Goal: Information Seeking & Learning: Learn about a topic

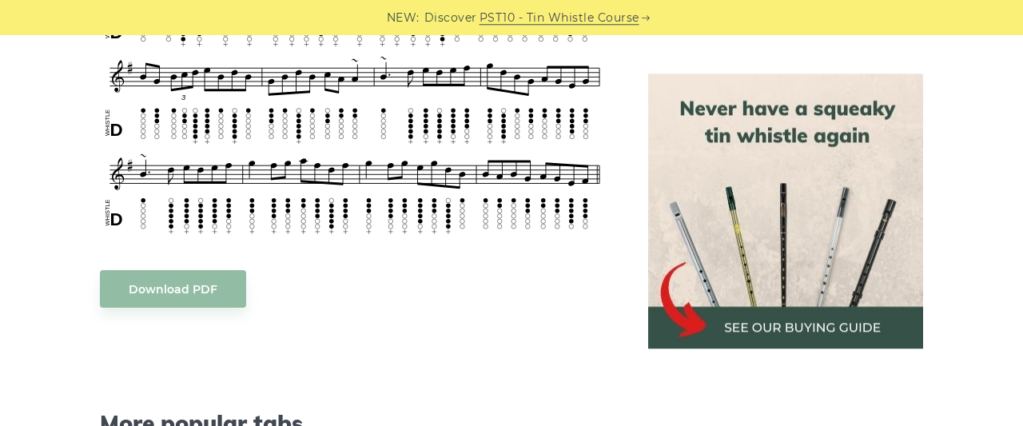
scroll to position [1330, 0]
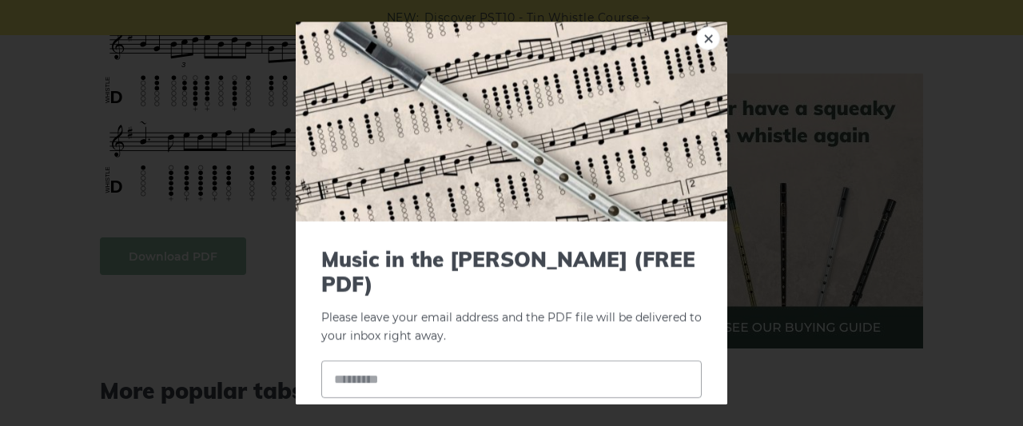
click at [191, 229] on body "NEW: Discover PST10 - Tin Whistle Course Lessons Fingering Charts Tabs & Notes …" at bounding box center [511, 203] width 1023 height 3066
click at [709, 38] on link "×" at bounding box center [708, 38] width 24 height 24
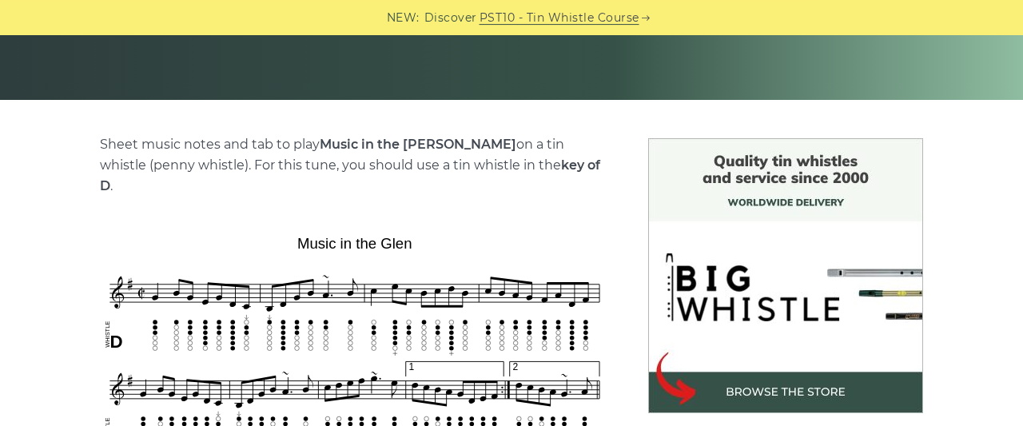
scroll to position [166, 0]
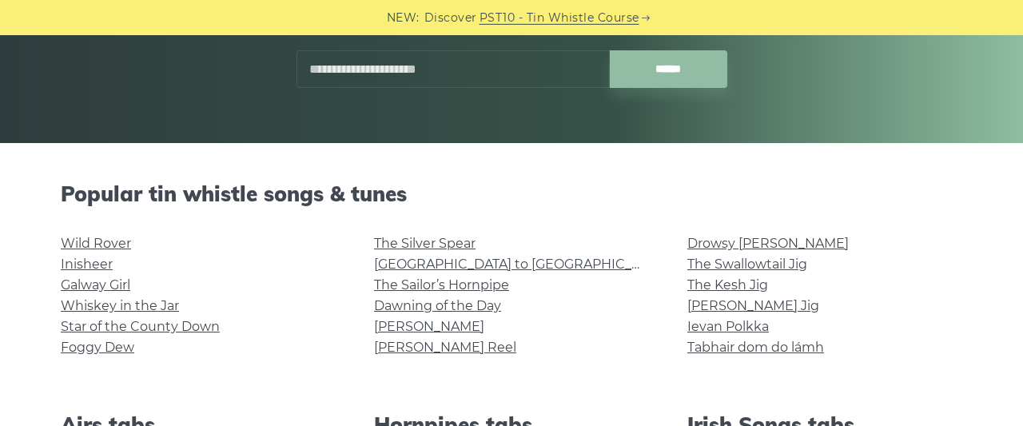
scroll to position [166, 0]
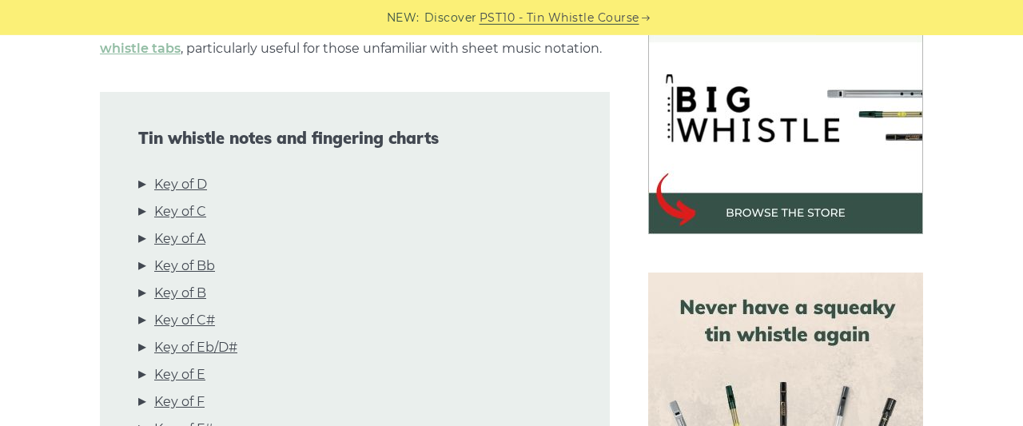
scroll to position [499, 0]
click at [201, 186] on link "Key of D" at bounding box center [180, 184] width 53 height 21
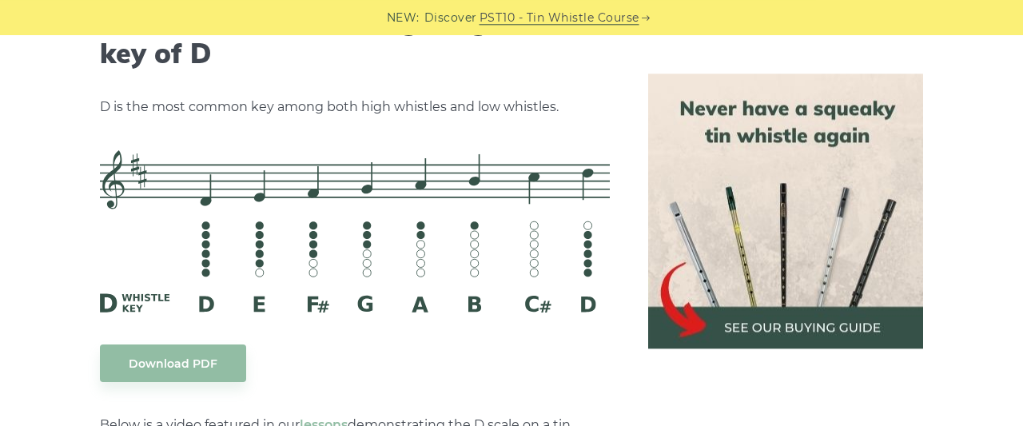
scroll to position [2574, 0]
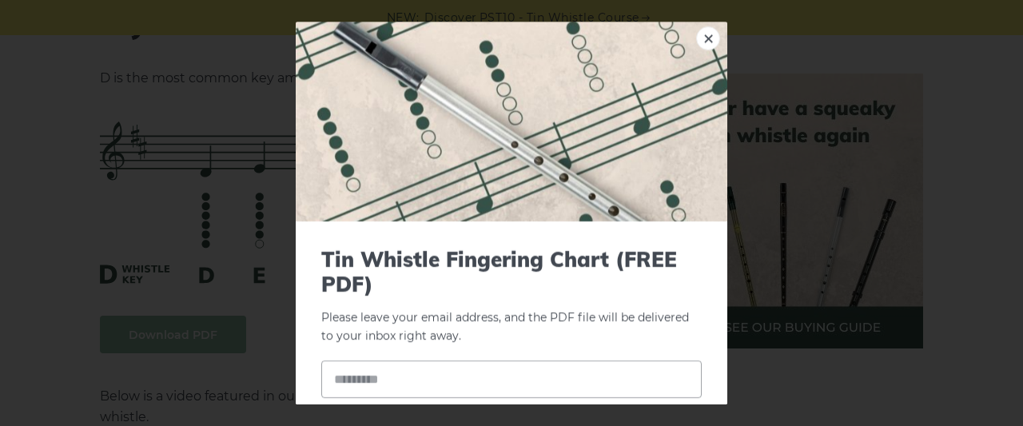
click at [712, 35] on link "×" at bounding box center [708, 38] width 24 height 24
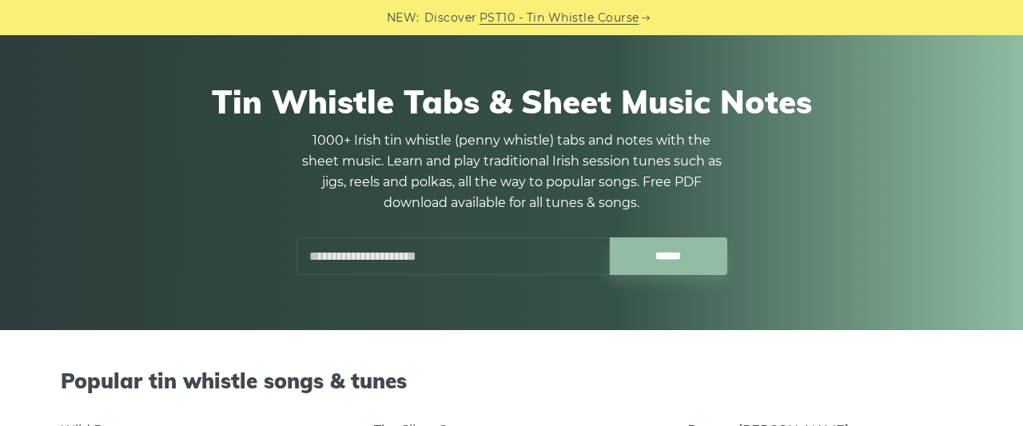
scroll to position [249, 0]
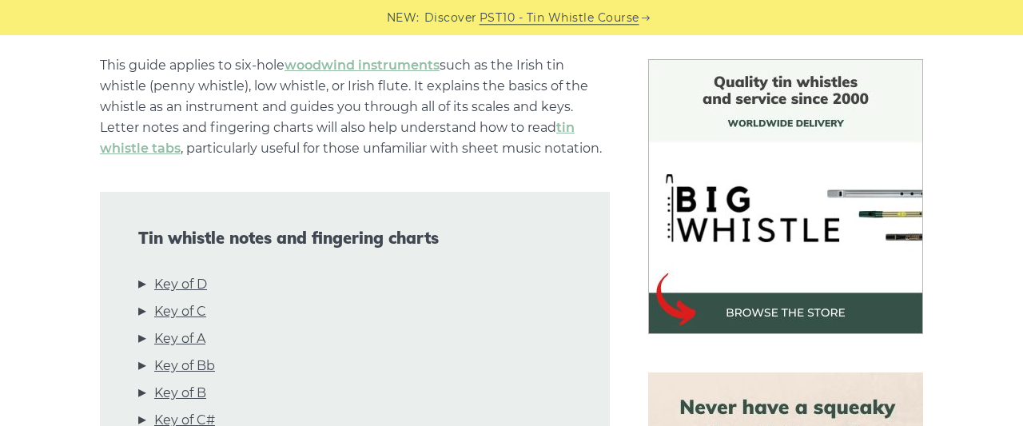
scroll to position [416, 0]
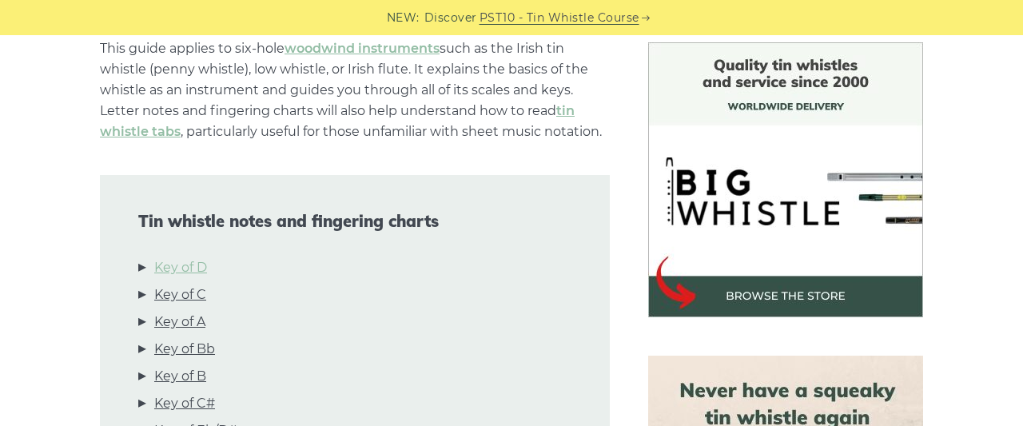
click at [196, 273] on link "Key of D" at bounding box center [180, 267] width 53 height 21
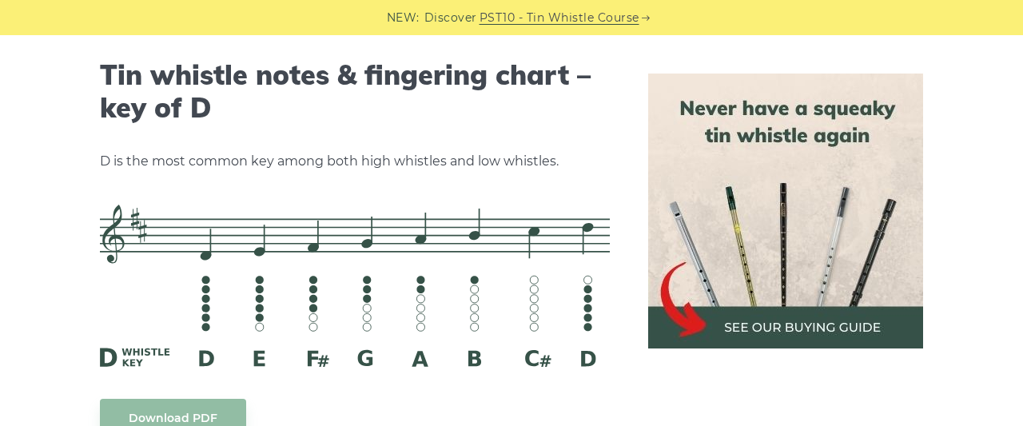
scroll to position [2574, 0]
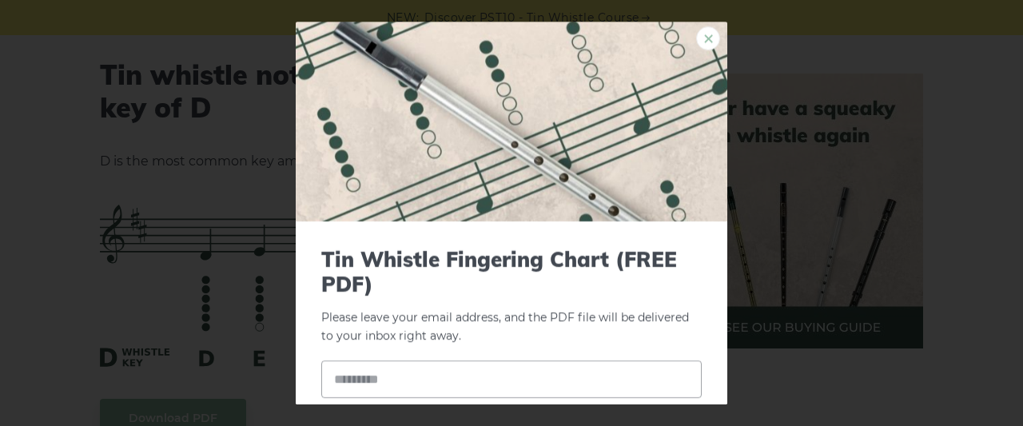
click at [714, 36] on link "×" at bounding box center [708, 38] width 24 height 24
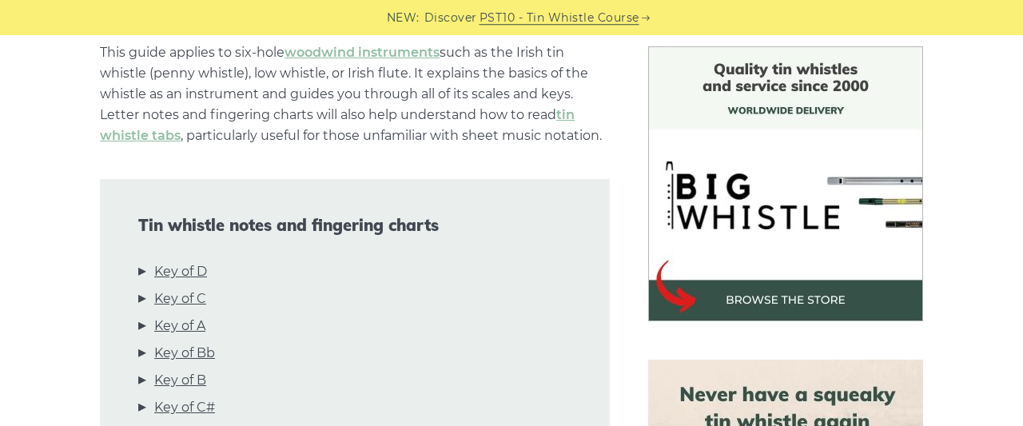
scroll to position [416, 0]
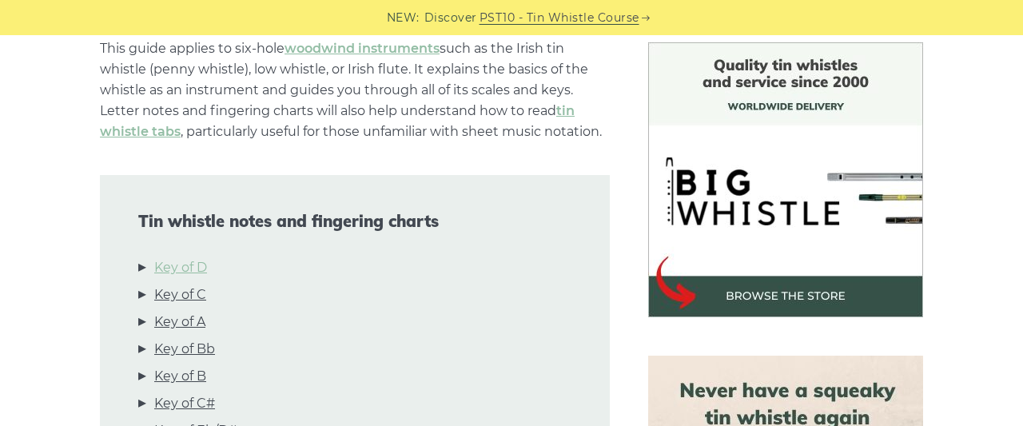
click at [201, 267] on link "Key of D" at bounding box center [180, 267] width 53 height 21
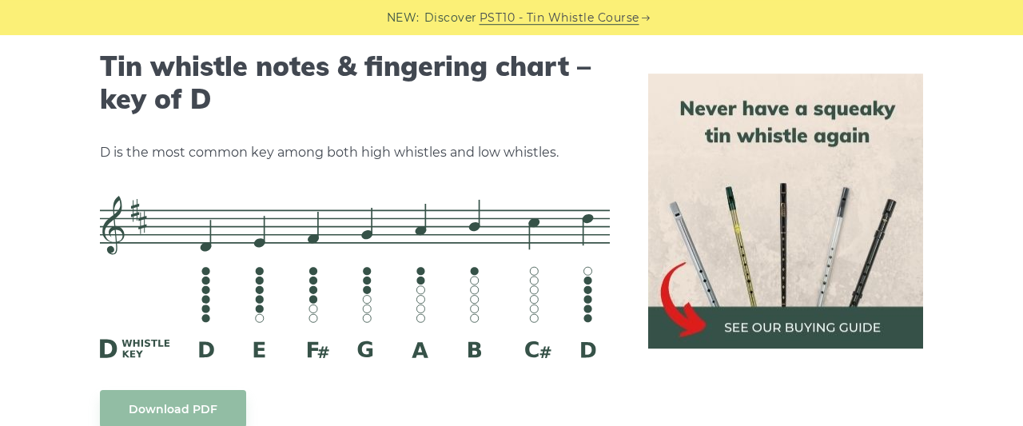
scroll to position [2491, 0]
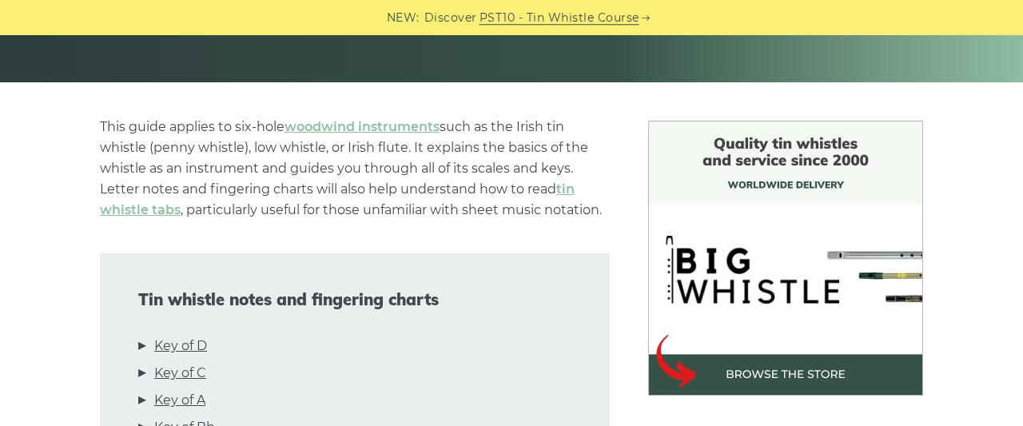
scroll to position [499, 0]
